Goal: Find specific page/section: Find specific page/section

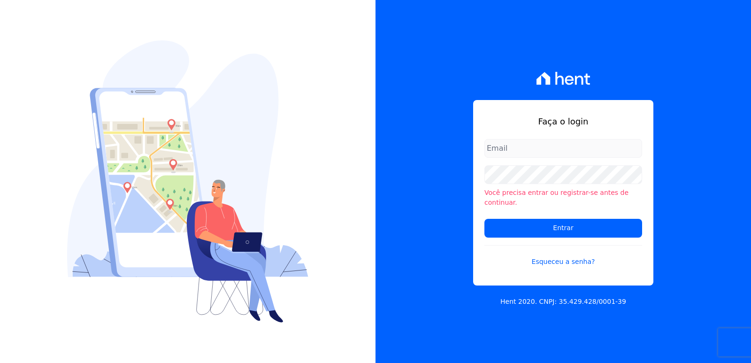
type input "administrativo3@fontanive.com.br"
click at [511, 234] on form "administrativo3@fontanive.com.br Você precisa entrar ou registrar-se antes de c…" at bounding box center [564, 208] width 158 height 139
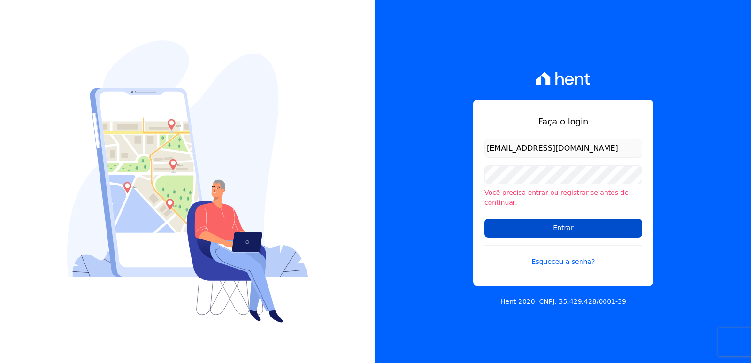
click at [508, 224] on input "Entrar" at bounding box center [564, 228] width 158 height 19
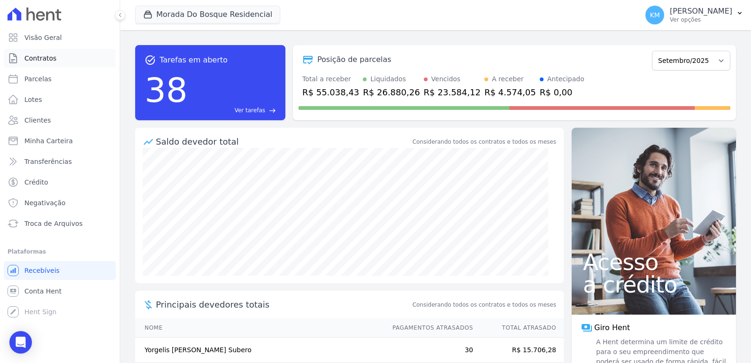
click at [61, 60] on link "Contratos" at bounding box center [60, 58] width 112 height 19
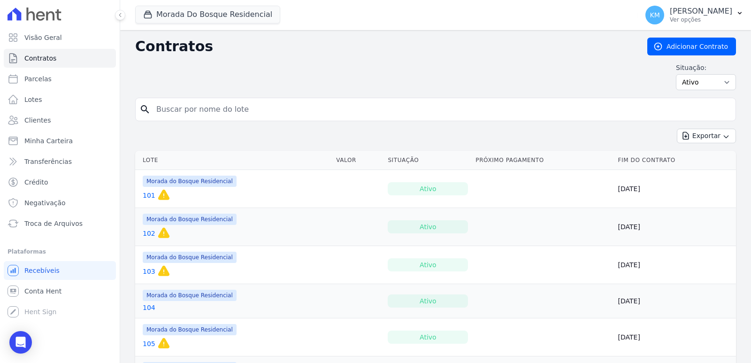
click at [196, 108] on input "search" at bounding box center [441, 109] width 581 height 19
type input "18"
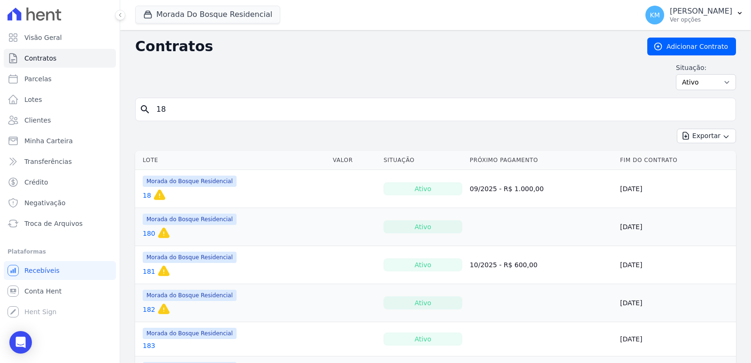
click at [144, 196] on link "18" at bounding box center [147, 195] width 8 height 9
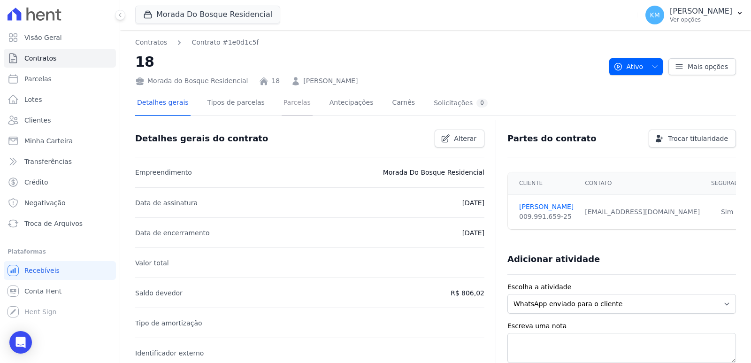
click at [282, 109] on link "Parcelas" at bounding box center [297, 103] width 31 height 25
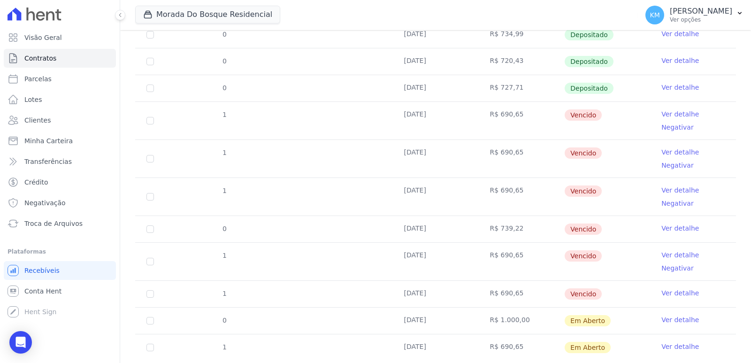
scroll to position [430, 0]
